Goal: Find contact information: Find contact information

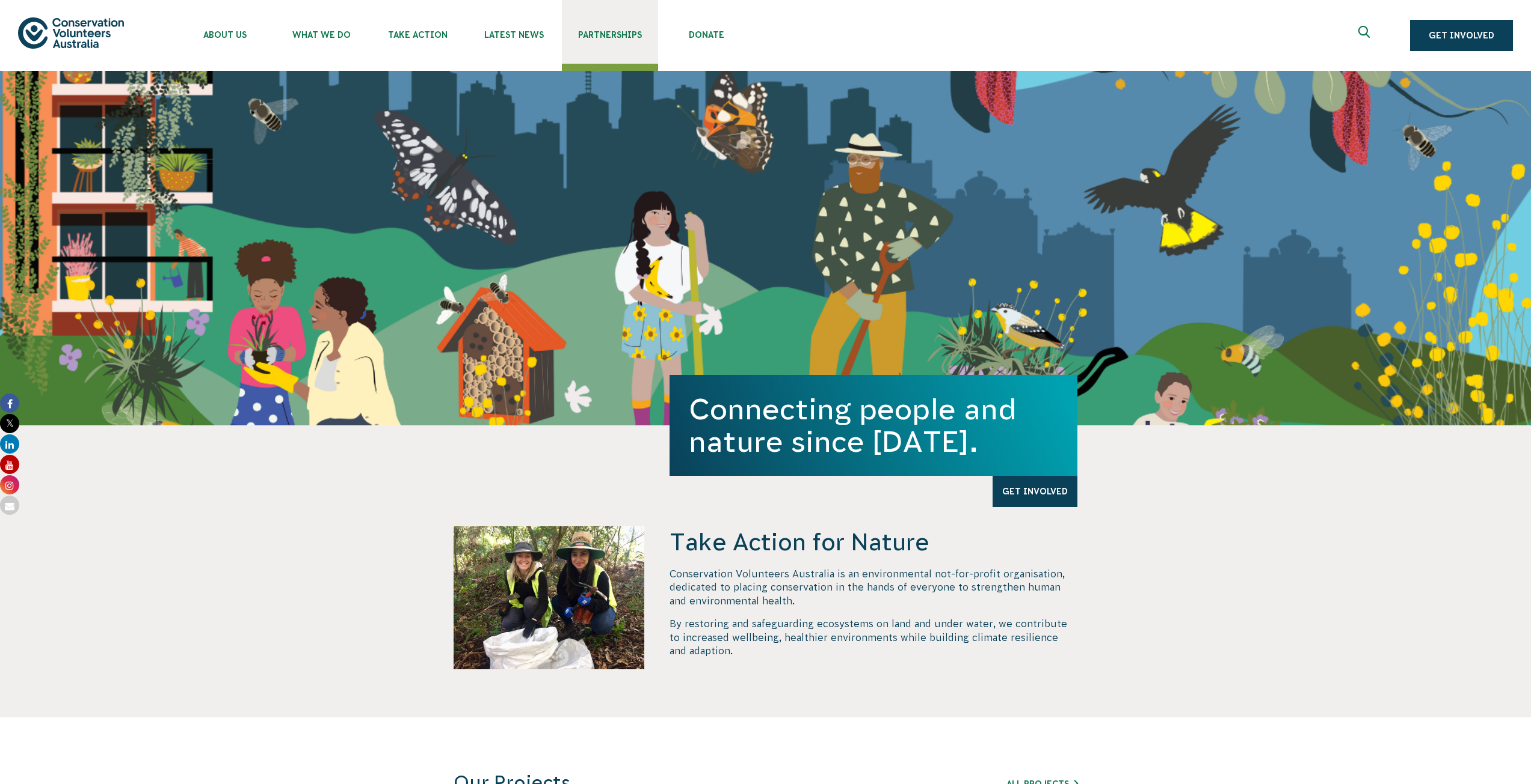
click at [604, 25] on link "Partnerships" at bounding box center [610, 32] width 96 height 64
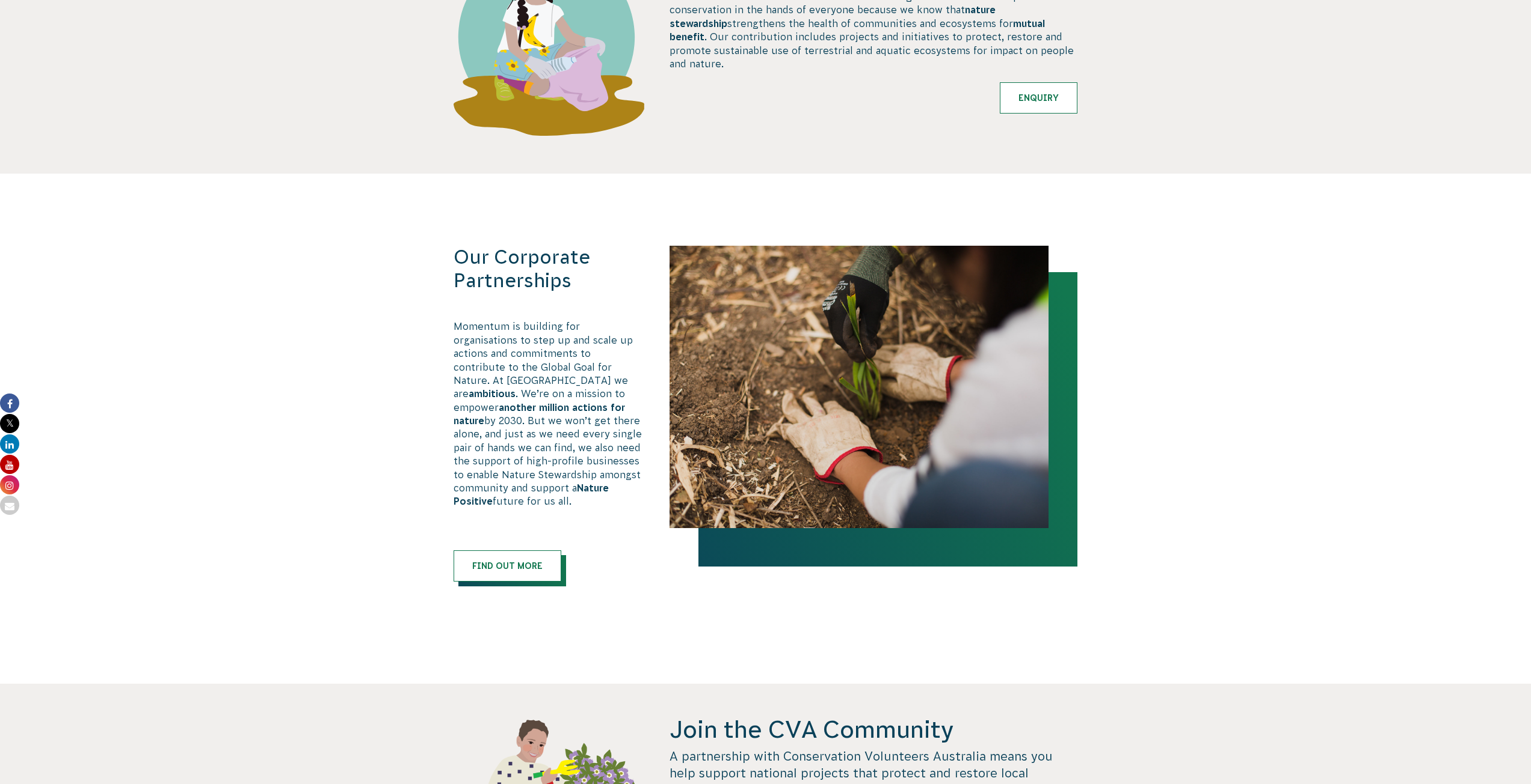
scroll to position [496, 0]
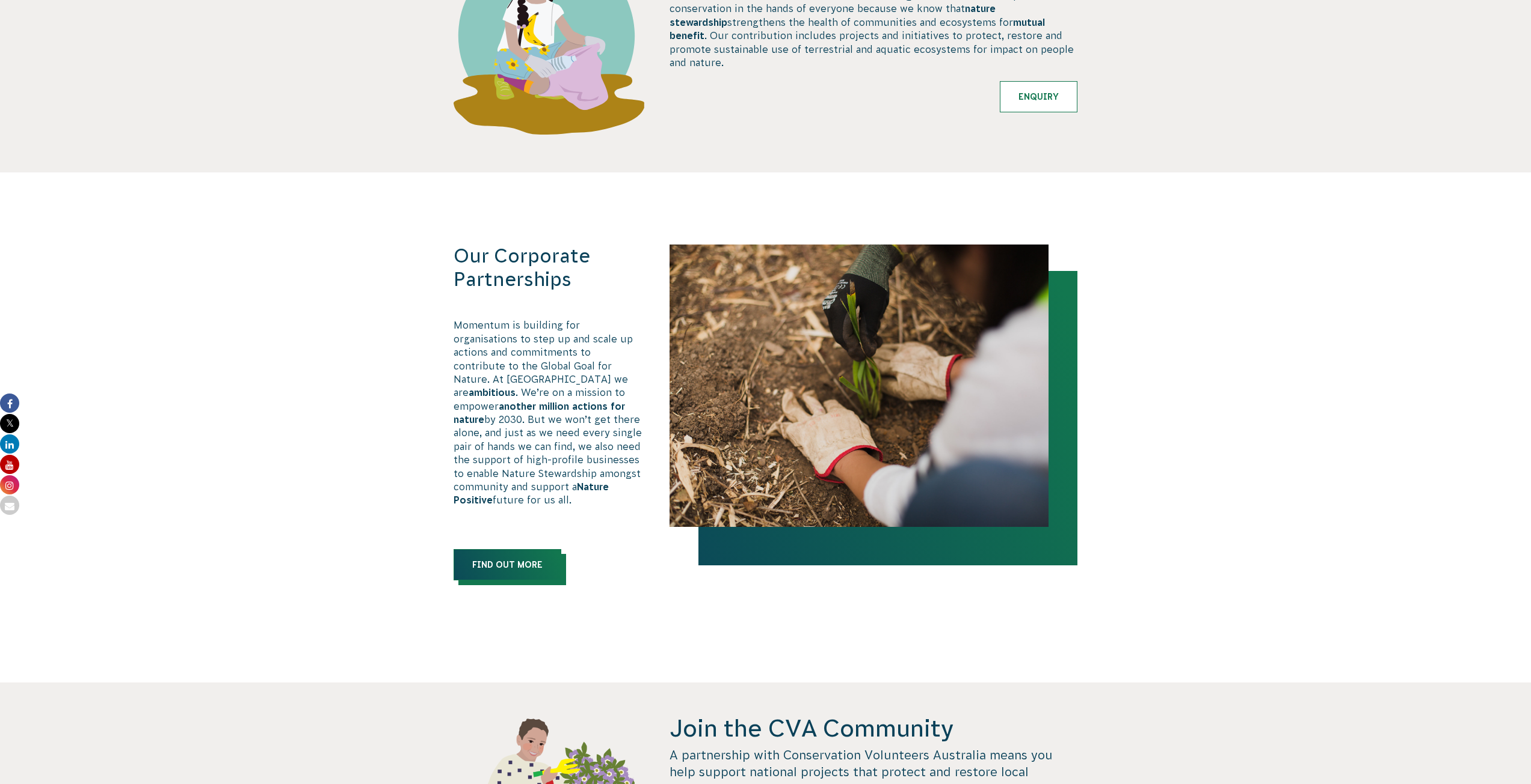
click at [518, 549] on link "Find out more" at bounding box center [508, 564] width 108 height 31
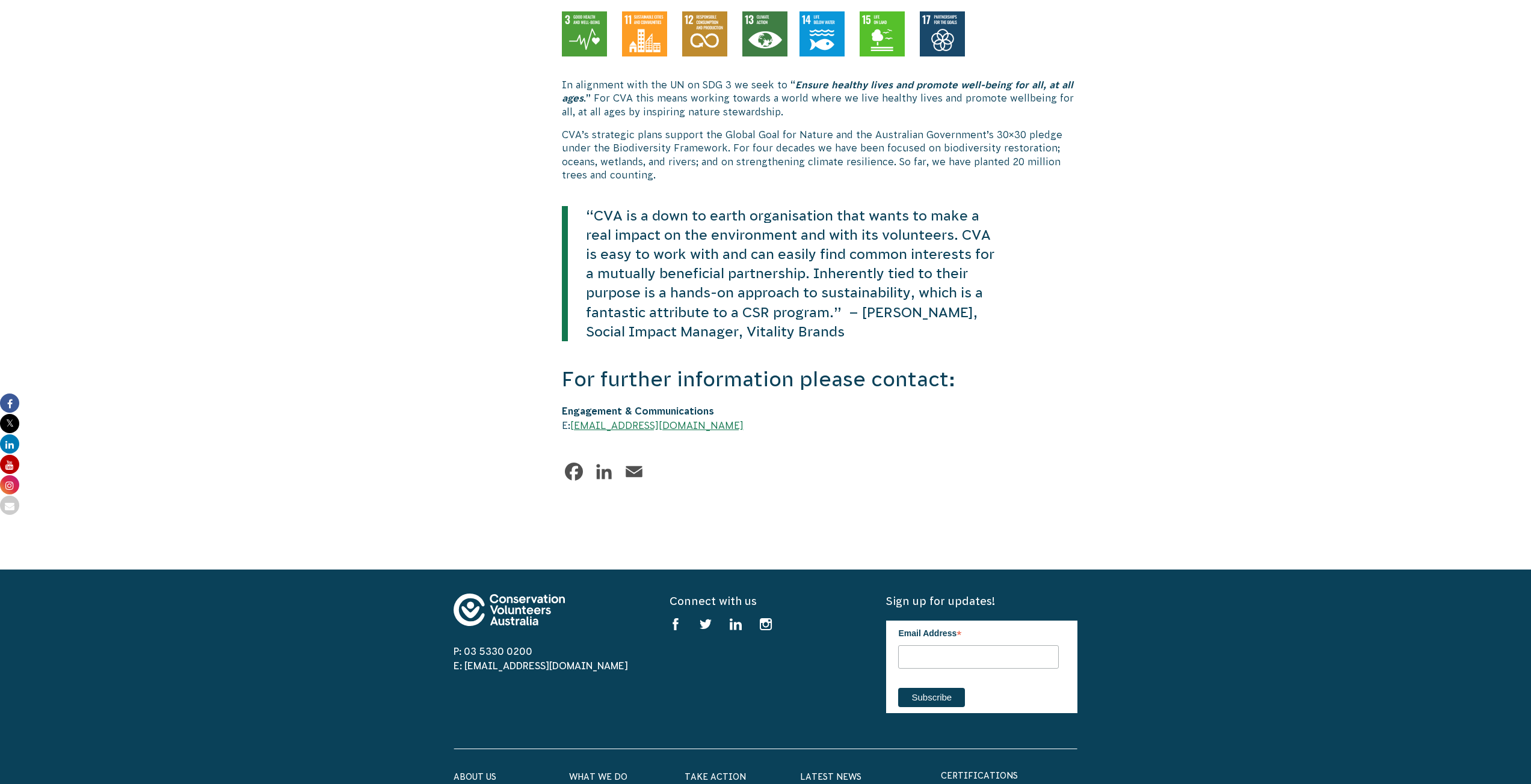
scroll to position [2739, 0]
click at [615, 420] on link "comms@cva.org.au" at bounding box center [657, 425] width 173 height 11
